Goal: Check status: Check status

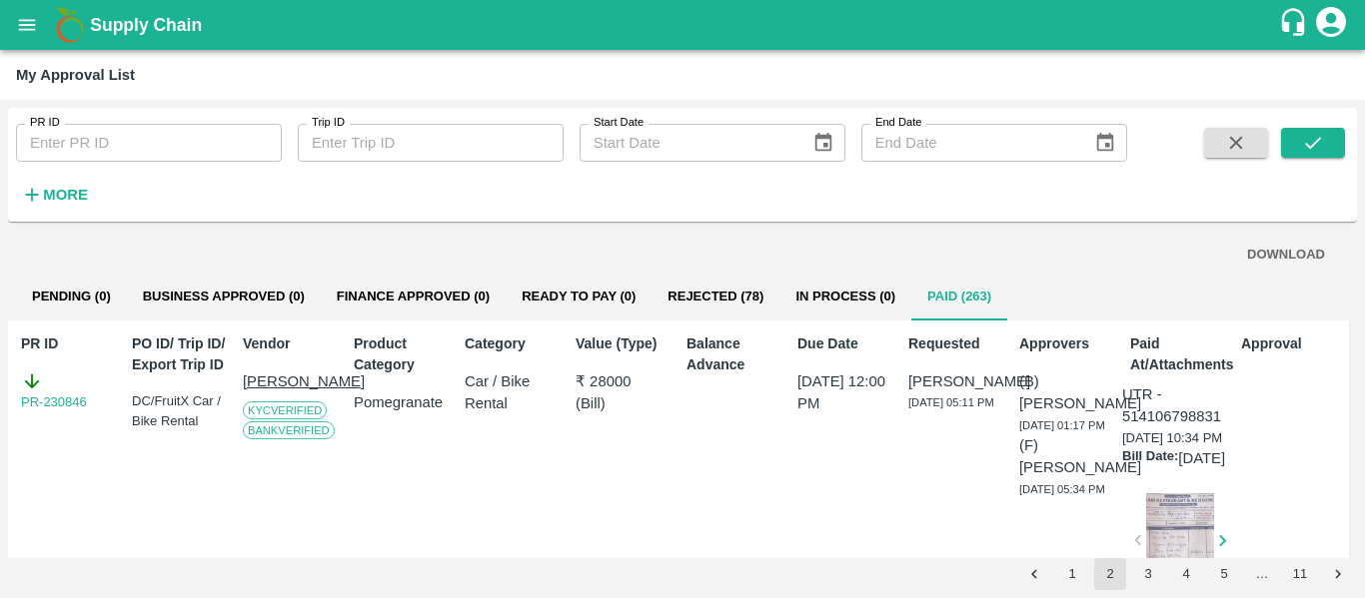
scroll to position [1283, 0]
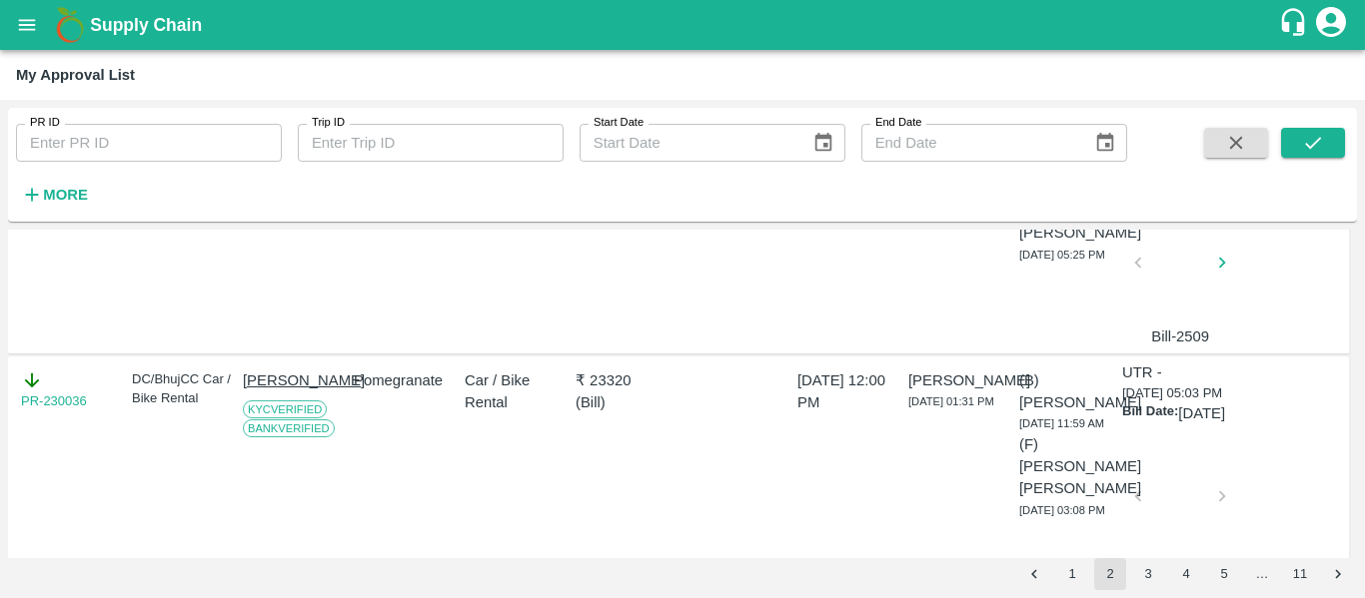
click at [285, 181] on p "Giravena laxmipati" at bounding box center [294, 158] width 103 height 45
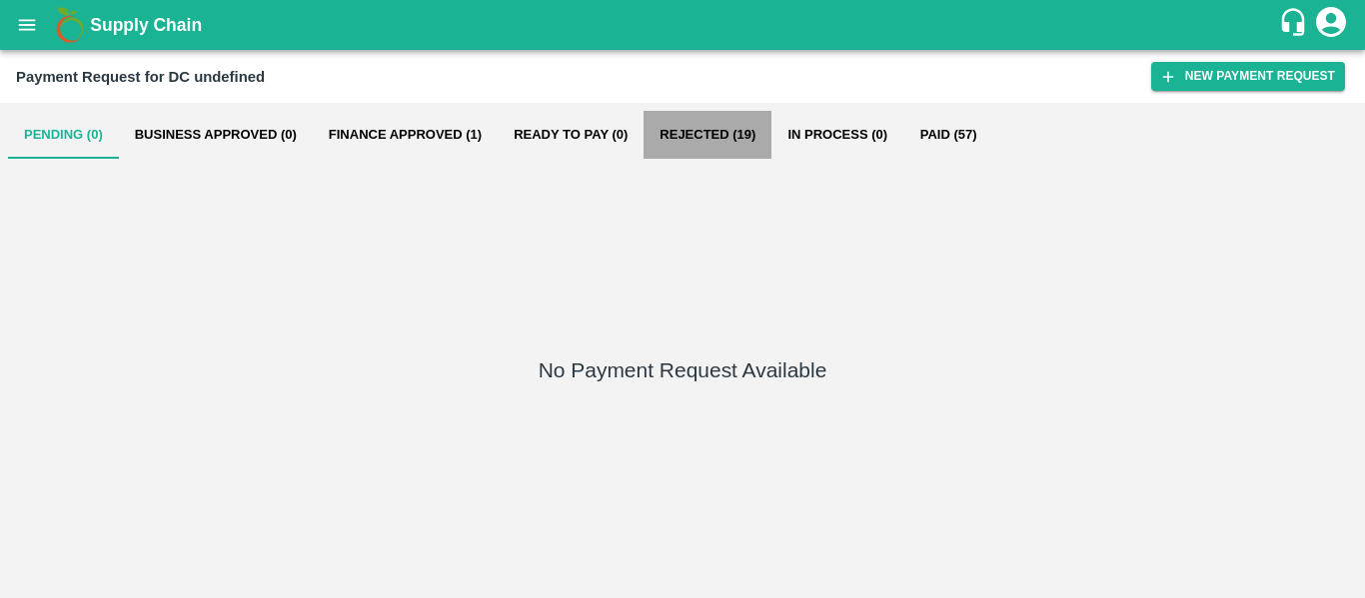
click at [727, 140] on button "Rejected (19)" at bounding box center [707, 135] width 128 height 48
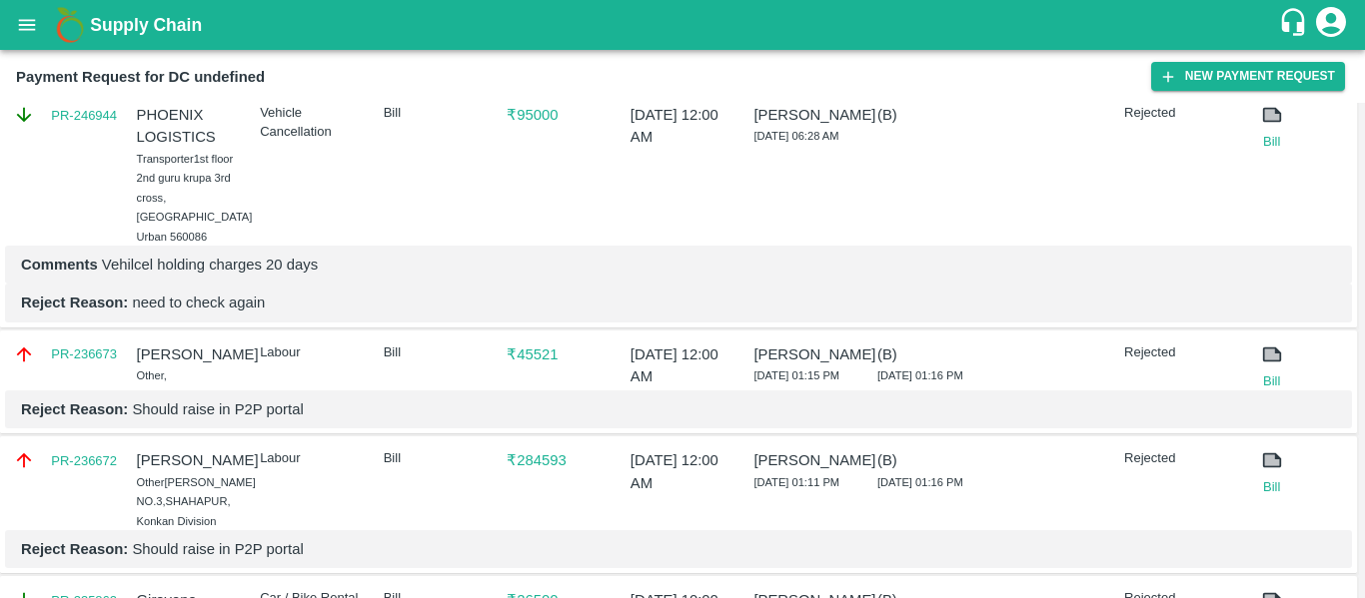
scroll to position [106, 0]
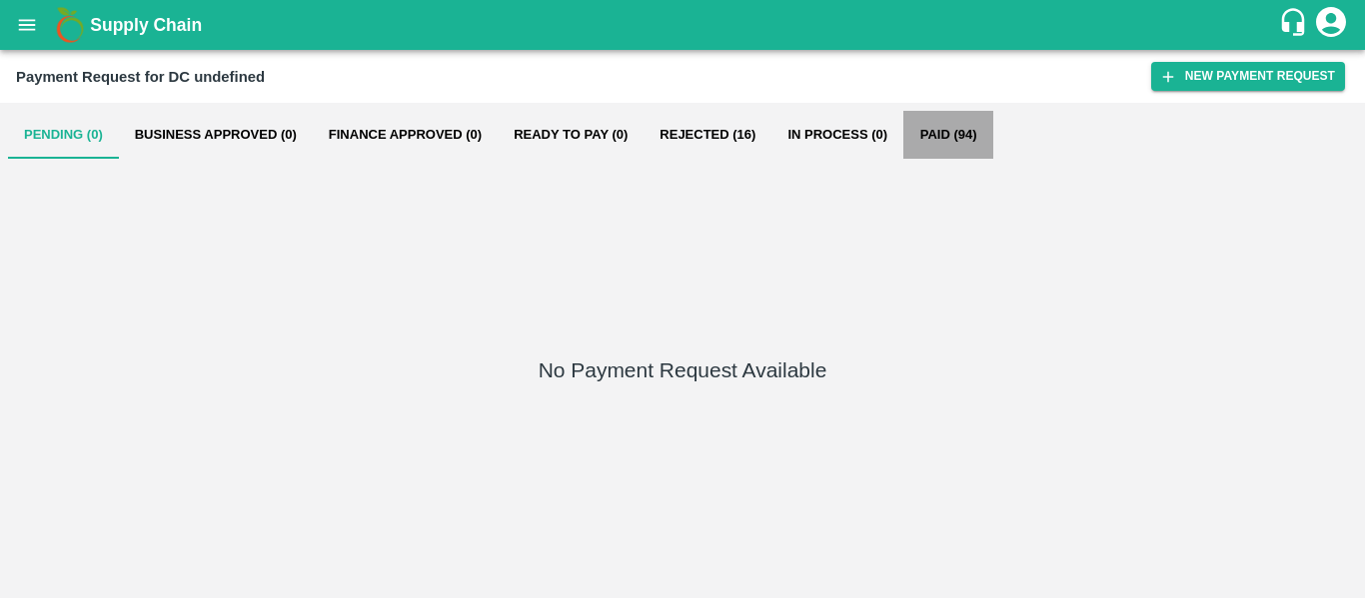
click at [932, 132] on button "Paid (94)" at bounding box center [948, 135] width 90 height 48
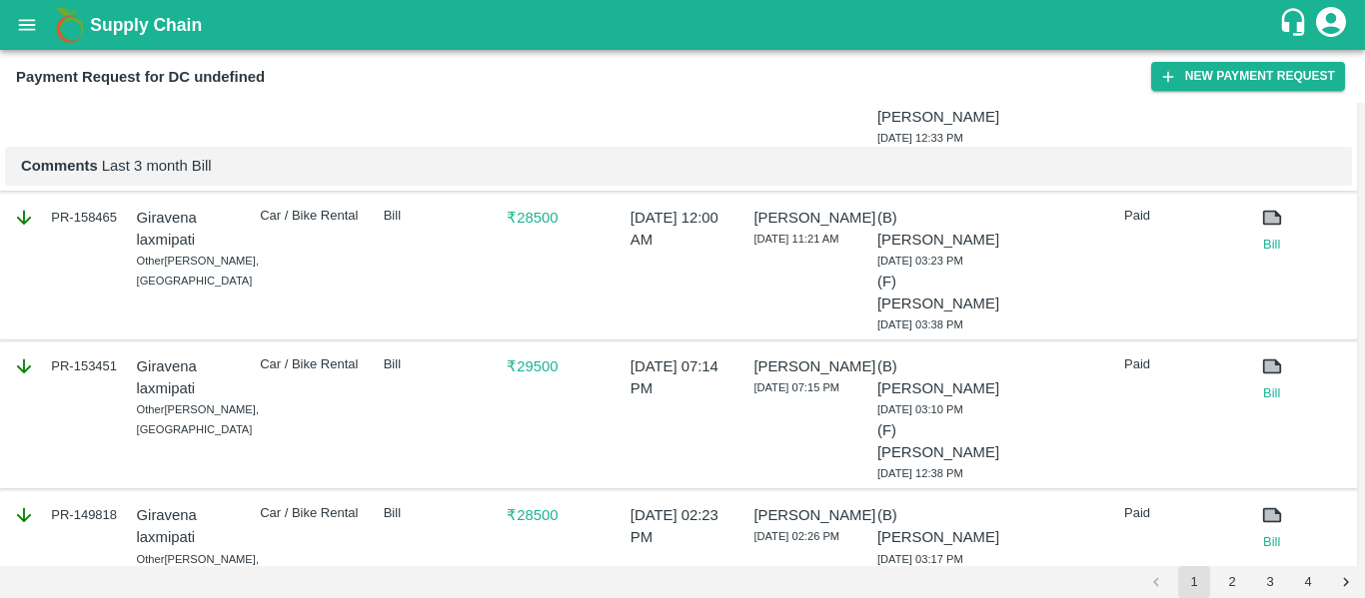
scroll to position [944, 0]
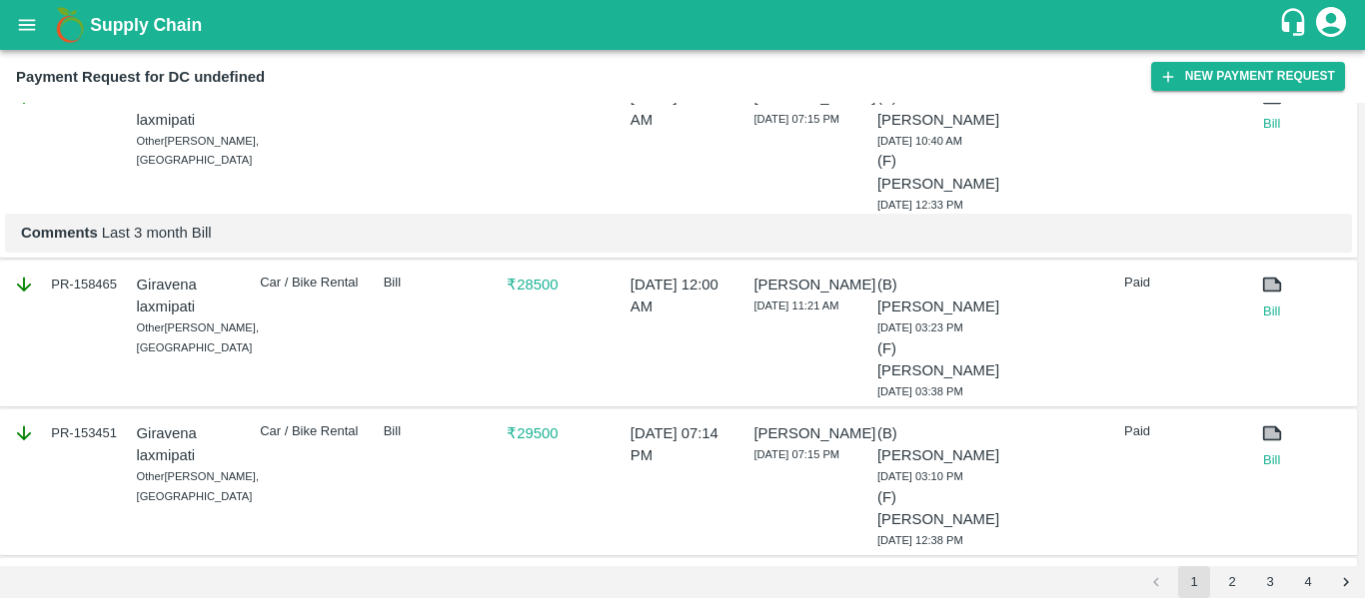
click at [560, 108] on p "₹ 88500" at bounding box center [558, 97] width 104 height 22
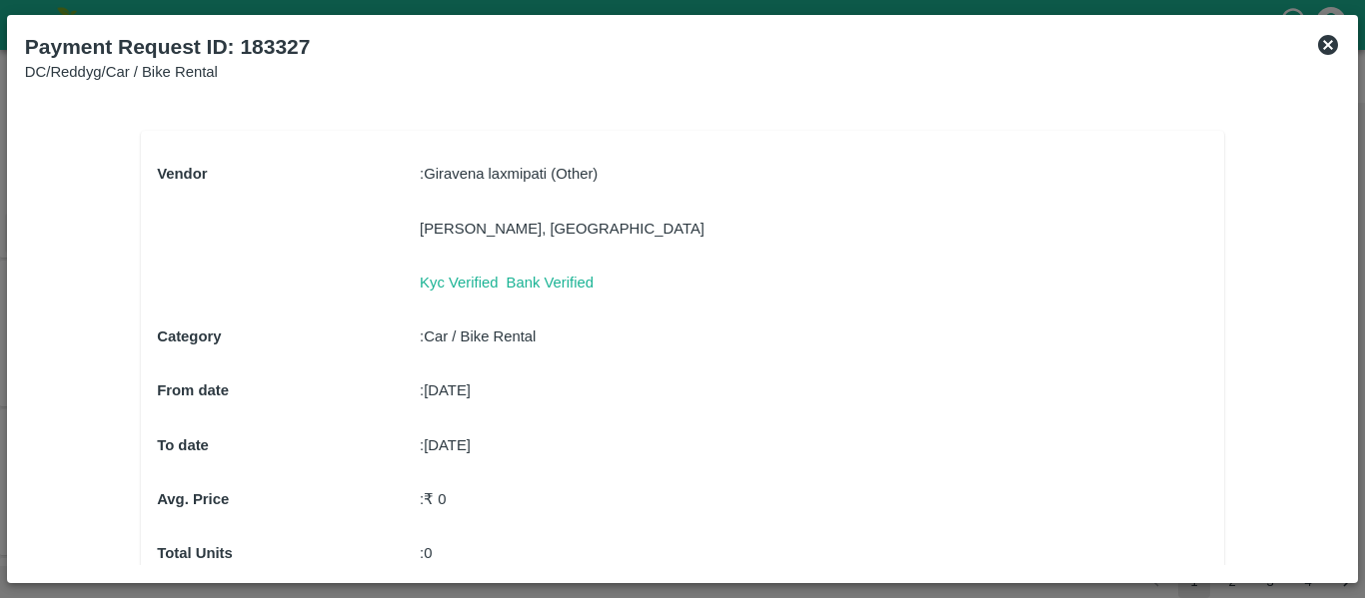
scroll to position [202, 0]
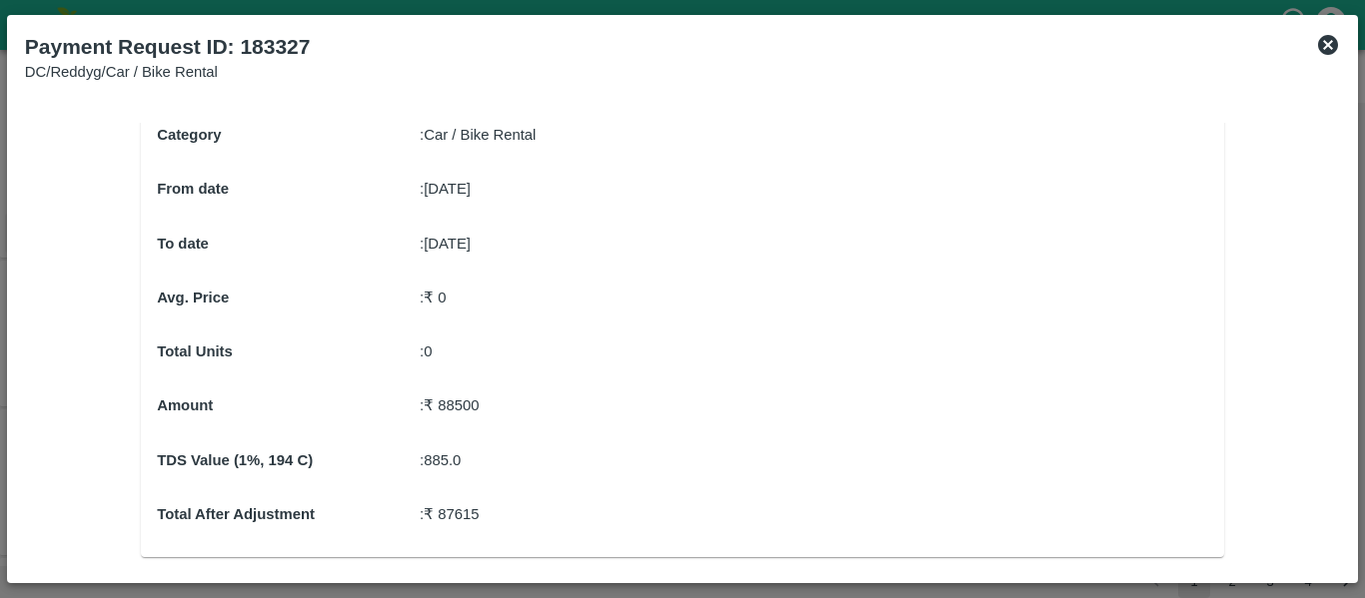
click at [1334, 42] on icon at bounding box center [1328, 45] width 20 height 20
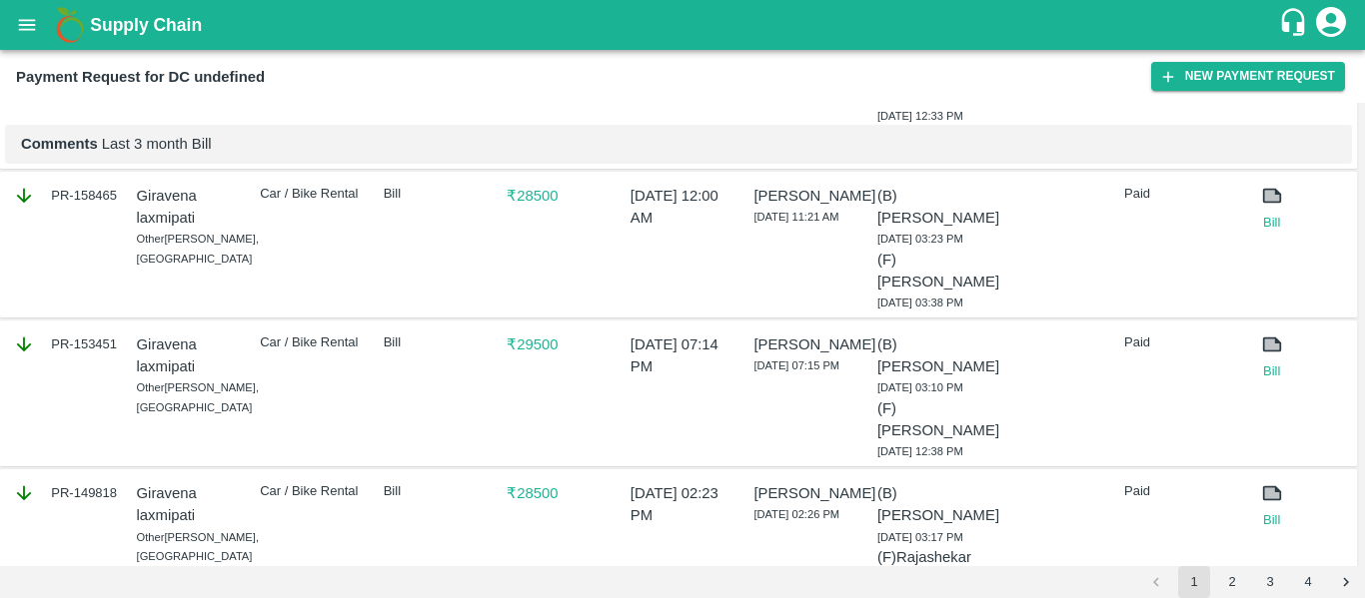
scroll to position [1100, 0]
